Goal: Use online tool/utility: Utilize a website feature to perform a specific function

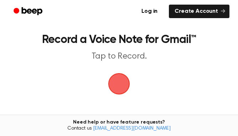
drag, startPoint x: 112, startPoint y: 82, endPoint x: 119, endPoint y: 87, distance: 8.4
click at [119, 87] on span "button" at bounding box center [119, 84] width 20 height 20
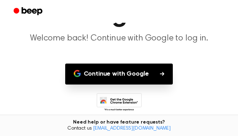
scroll to position [44, 0]
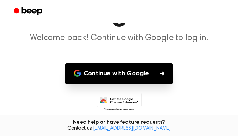
click at [161, 67] on button "Continue with Google" at bounding box center [119, 73] width 108 height 21
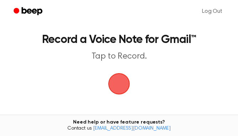
click at [124, 82] on span "button" at bounding box center [119, 84] width 20 height 20
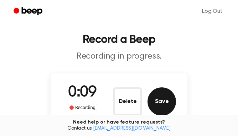
click at [161, 105] on button "Save" at bounding box center [161, 102] width 28 height 28
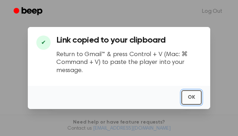
click at [190, 97] on button "OK" at bounding box center [191, 97] width 20 height 15
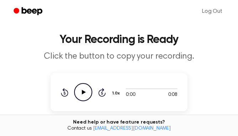
click at [82, 91] on icon at bounding box center [84, 92] width 4 height 5
click at [80, 95] on icon "Pause Audio" at bounding box center [83, 92] width 18 height 18
click at [87, 91] on icon "Play Audio" at bounding box center [83, 92] width 18 height 18
drag, startPoint x: 87, startPoint y: 91, endPoint x: 119, endPoint y: 89, distance: 32.1
click at [119, 89] on div "0:08 0:08 Your browser does not support the audio element. 1.0x Rewind 5 second…" at bounding box center [119, 92] width 117 height 18
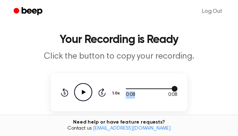
drag, startPoint x: 176, startPoint y: 88, endPoint x: 133, endPoint y: 94, distance: 43.9
click at [133, 94] on div "0:08 0:08 Your browser does not support the audio element." at bounding box center [152, 92] width 52 height 13
click at [170, 88] on div at bounding box center [152, 89] width 52 height 6
click at [80, 93] on icon "Play Audio" at bounding box center [83, 92] width 18 height 18
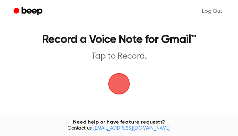
click at [118, 77] on span "button" at bounding box center [119, 84] width 20 height 20
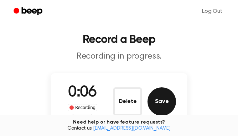
click at [168, 100] on button "Save" at bounding box center [161, 102] width 28 height 28
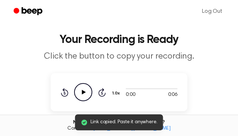
click at [87, 94] on icon "Play Audio" at bounding box center [83, 92] width 18 height 18
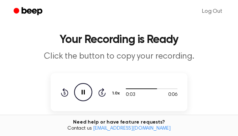
click at [87, 95] on icon "Pause Audio" at bounding box center [83, 92] width 18 height 18
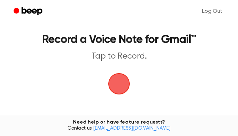
click at [115, 84] on span "button" at bounding box center [119, 84] width 26 height 26
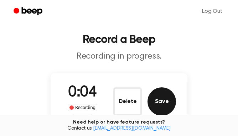
click at [163, 99] on button "Save" at bounding box center [161, 102] width 28 height 28
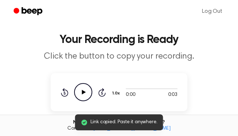
click at [86, 91] on icon "Play Audio" at bounding box center [83, 92] width 18 height 18
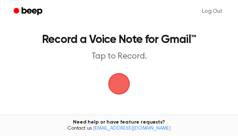
click at [120, 79] on span "button" at bounding box center [119, 84] width 38 height 38
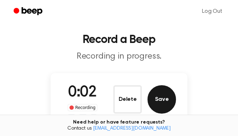
click at [160, 97] on button "Save" at bounding box center [161, 99] width 28 height 28
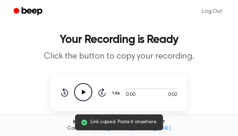
click at [81, 93] on icon "Play Audio" at bounding box center [83, 92] width 18 height 18
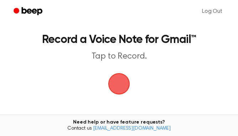
click at [119, 83] on span "button" at bounding box center [119, 84] width 20 height 20
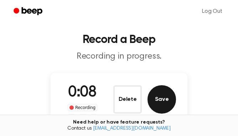
click at [157, 102] on button "Save" at bounding box center [161, 99] width 28 height 28
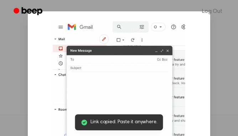
click at [125, 97] on img at bounding box center [119, 84] width 132 height 129
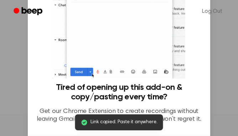
scroll to position [129, 0]
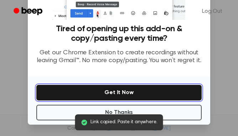
click at [117, 90] on button "Get It Now" at bounding box center [118, 93] width 165 height 16
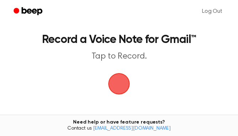
click at [116, 85] on span "button" at bounding box center [119, 84] width 30 height 30
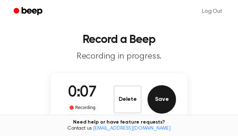
click at [168, 103] on button "Save" at bounding box center [161, 99] width 28 height 28
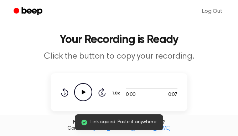
click at [84, 85] on icon "Play Audio" at bounding box center [83, 92] width 18 height 18
click at [85, 87] on icon "Pause Audio" at bounding box center [83, 92] width 18 height 18
click at [85, 88] on icon "Play Audio" at bounding box center [83, 92] width 18 height 18
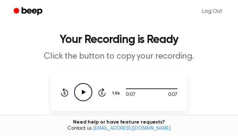
click at [85, 88] on icon "Play Audio" at bounding box center [83, 92] width 18 height 18
click at [87, 93] on icon "Play Audio" at bounding box center [83, 92] width 18 height 18
click at [80, 85] on icon "Pause Audio" at bounding box center [83, 92] width 18 height 18
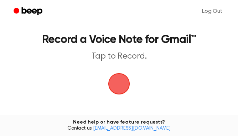
drag, startPoint x: 115, startPoint y: 76, endPoint x: 78, endPoint y: 78, distance: 36.7
click at [78, 78] on main "Record a Voice Note for Gmail™ Tap to Record. Tired of copying and pasting? Use…" at bounding box center [119, 104] width 238 height 208
click at [117, 90] on span "button" at bounding box center [119, 84] width 22 height 22
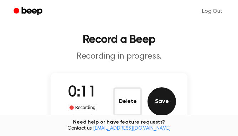
click at [161, 103] on button "Save" at bounding box center [161, 102] width 28 height 28
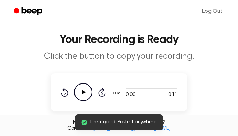
click at [91, 85] on icon "Play Audio" at bounding box center [83, 92] width 18 height 18
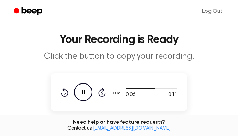
click at [82, 96] on icon "Pause Audio" at bounding box center [83, 92] width 18 height 18
click at [82, 97] on icon "Play Audio" at bounding box center [83, 92] width 18 height 18
drag, startPoint x: 145, startPoint y: 90, endPoint x: 114, endPoint y: 98, distance: 31.8
click at [114, 98] on div "0:08 0:11 Your browser does not support the audio element. 1.0x Rewind 5 second…" at bounding box center [119, 92] width 117 height 18
click at [114, 94] on div "1.0x" at bounding box center [115, 94] width 9 height 18
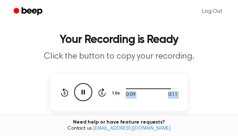
scroll to position [7, 0]
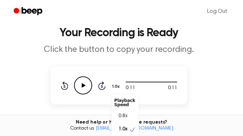
click at [114, 83] on button "1.0x" at bounding box center [116, 87] width 11 height 12
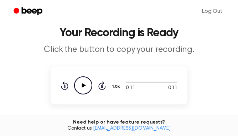
click at [137, 78] on div "0:11 0:11 Your browser does not support the audio element. 1.0x Rewind 5 second…" at bounding box center [119, 86] width 117 height 18
drag, startPoint x: 162, startPoint y: 85, endPoint x: 131, endPoint y: 86, distance: 31.7
drag, startPoint x: 131, startPoint y: 86, endPoint x: 126, endPoint y: 84, distance: 4.8
click at [126, 84] on div at bounding box center [152, 82] width 52 height 6
click at [126, 83] on div at bounding box center [152, 82] width 52 height 6
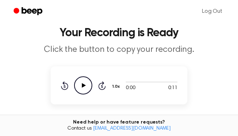
click at [80, 87] on icon "Play Audio" at bounding box center [83, 86] width 18 height 18
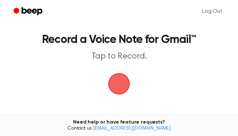
click at [118, 74] on span "button" at bounding box center [119, 84] width 24 height 24
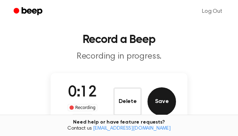
click at [159, 105] on button "Save" at bounding box center [161, 102] width 28 height 28
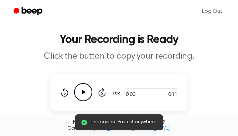
click at [81, 90] on icon "Play Audio" at bounding box center [83, 92] width 18 height 18
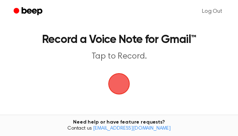
click at [115, 80] on span "button" at bounding box center [118, 84] width 37 height 37
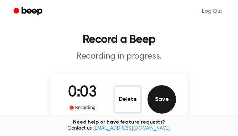
click at [160, 97] on button "Save" at bounding box center [161, 99] width 28 height 28
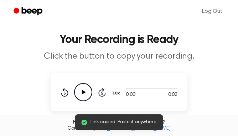
click at [79, 88] on icon "Play Audio" at bounding box center [83, 92] width 18 height 18
